Goal: Task Accomplishment & Management: Manage account settings

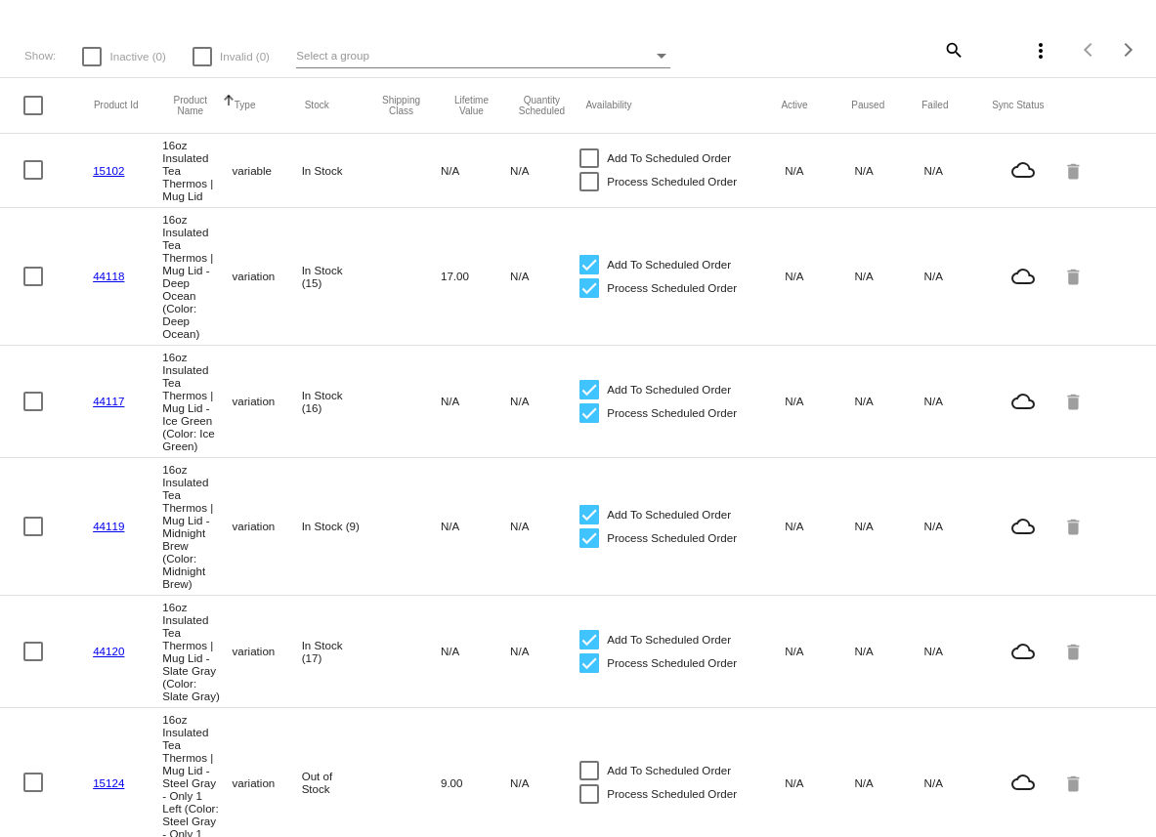
scroll to position [1235, 0]
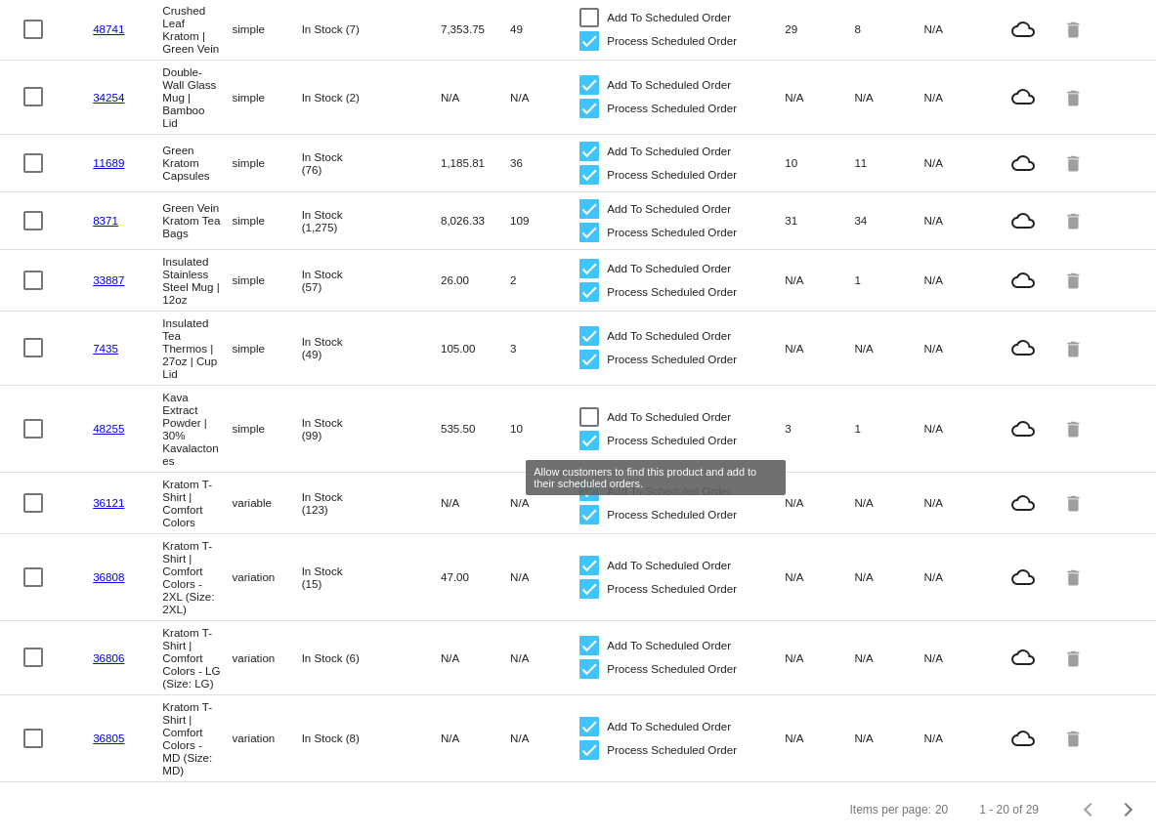
click at [594, 427] on div at bounding box center [589, 417] width 20 height 20
click at [589, 428] on input "Add To Scheduled Order" at bounding box center [588, 427] width 1 height 1
checkbox input "true"
